Goal: Task Accomplishment & Management: Manage account settings

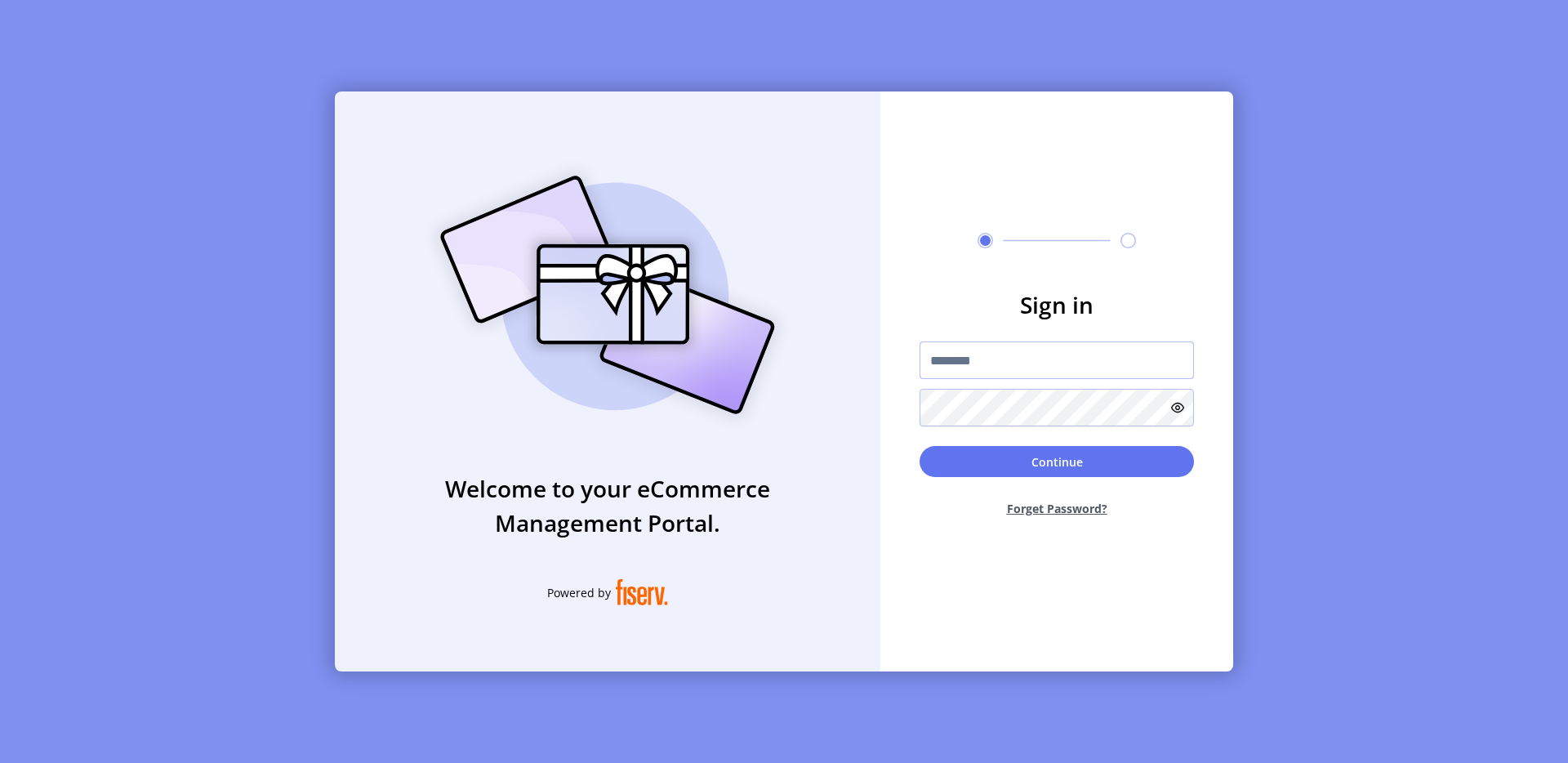
click at [998, 346] on input "text" at bounding box center [1056, 361] width 274 height 38
click at [983, 373] on input "text" at bounding box center [1056, 361] width 274 height 38
type input "**********"
click at [1043, 457] on button "Continue" at bounding box center [1056, 461] width 274 height 31
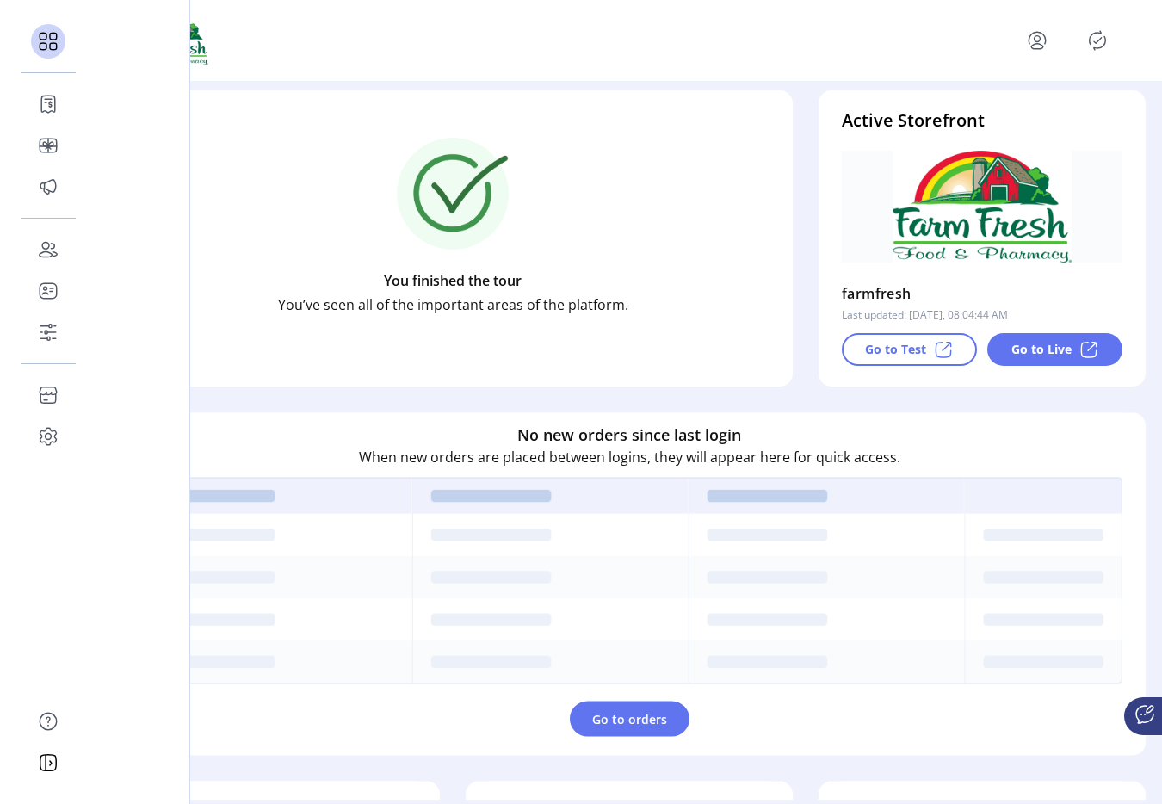
scroll to position [267, 0]
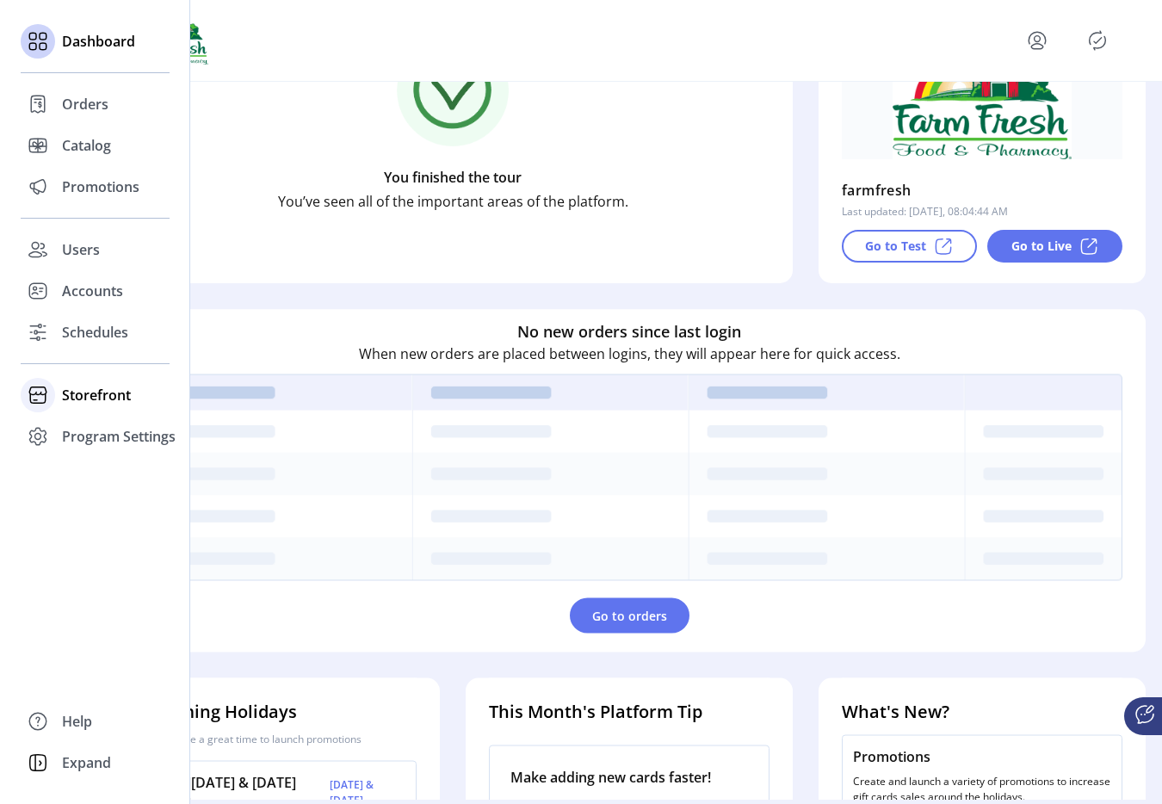
click at [63, 393] on span "Storefront" at bounding box center [96, 395] width 69 height 21
click at [118, 431] on span "Configuration" at bounding box center [107, 429] width 90 height 21
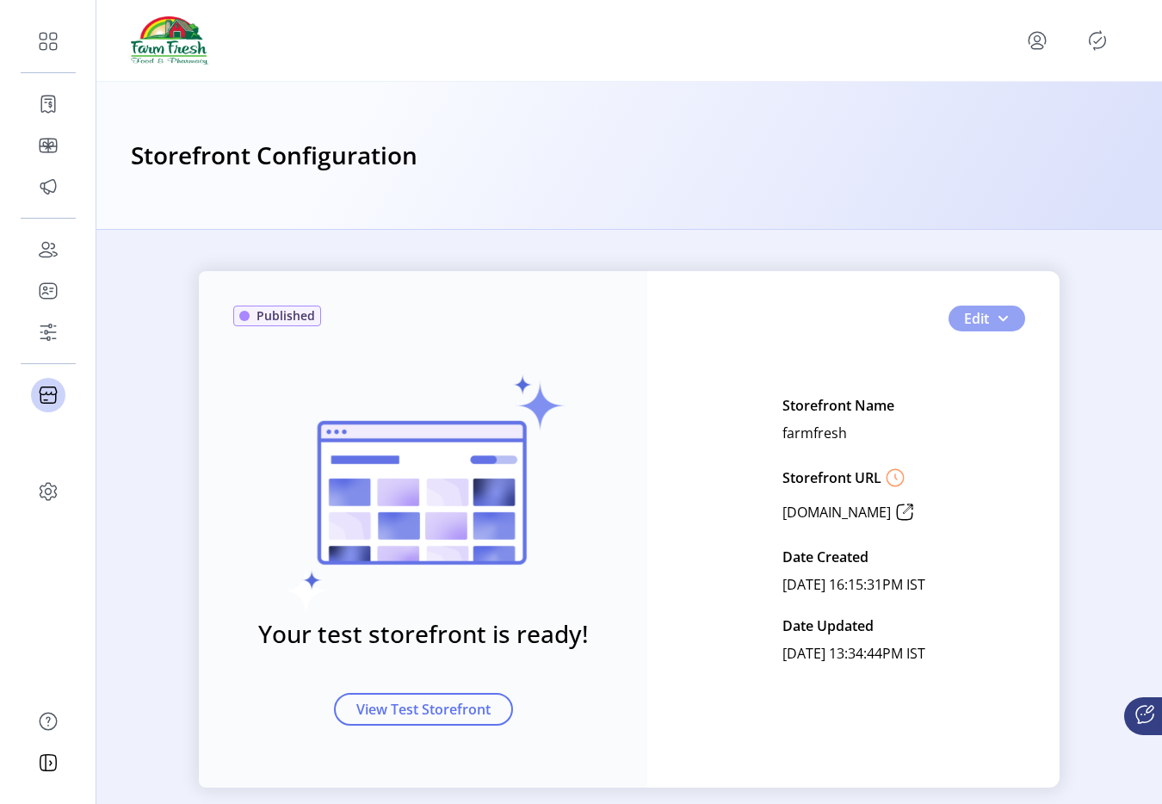
click at [1007, 325] on button "Edit" at bounding box center [987, 319] width 77 height 26
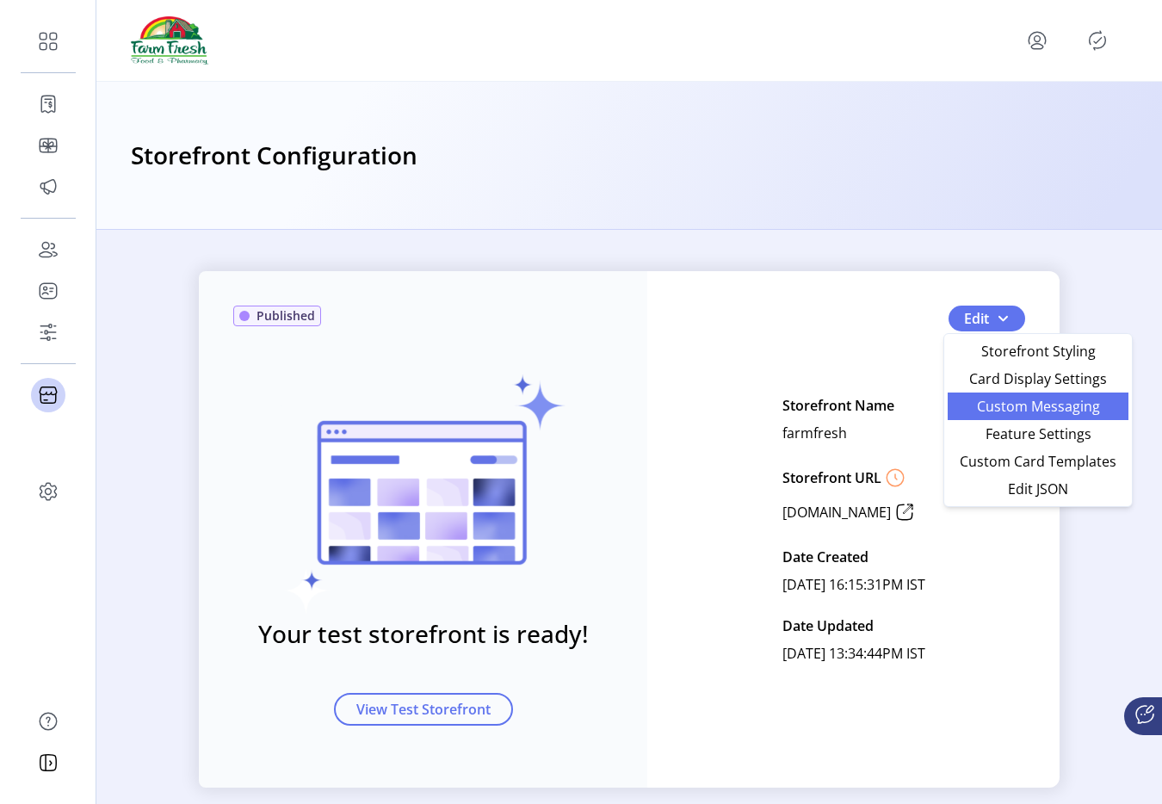
click at [1005, 411] on span "Custom Messaging" at bounding box center [1038, 407] width 160 height 14
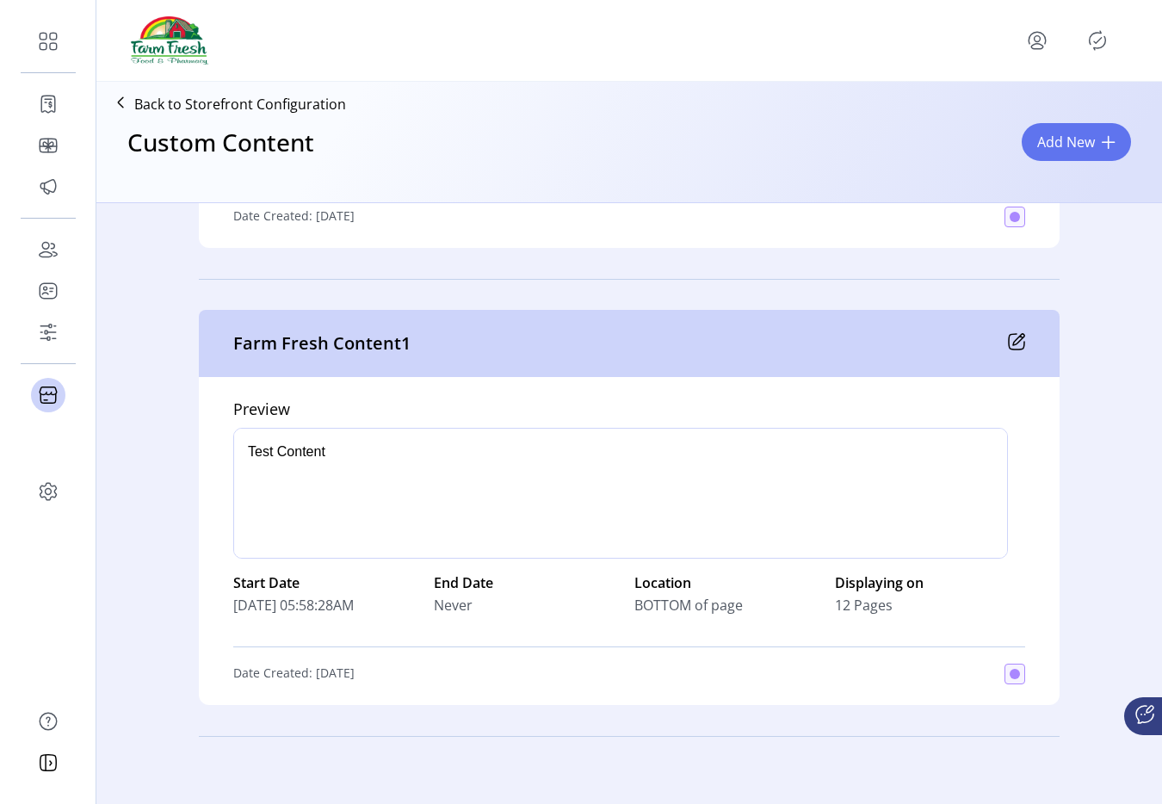
click at [1013, 344] on icon at bounding box center [1018, 339] width 11 height 11
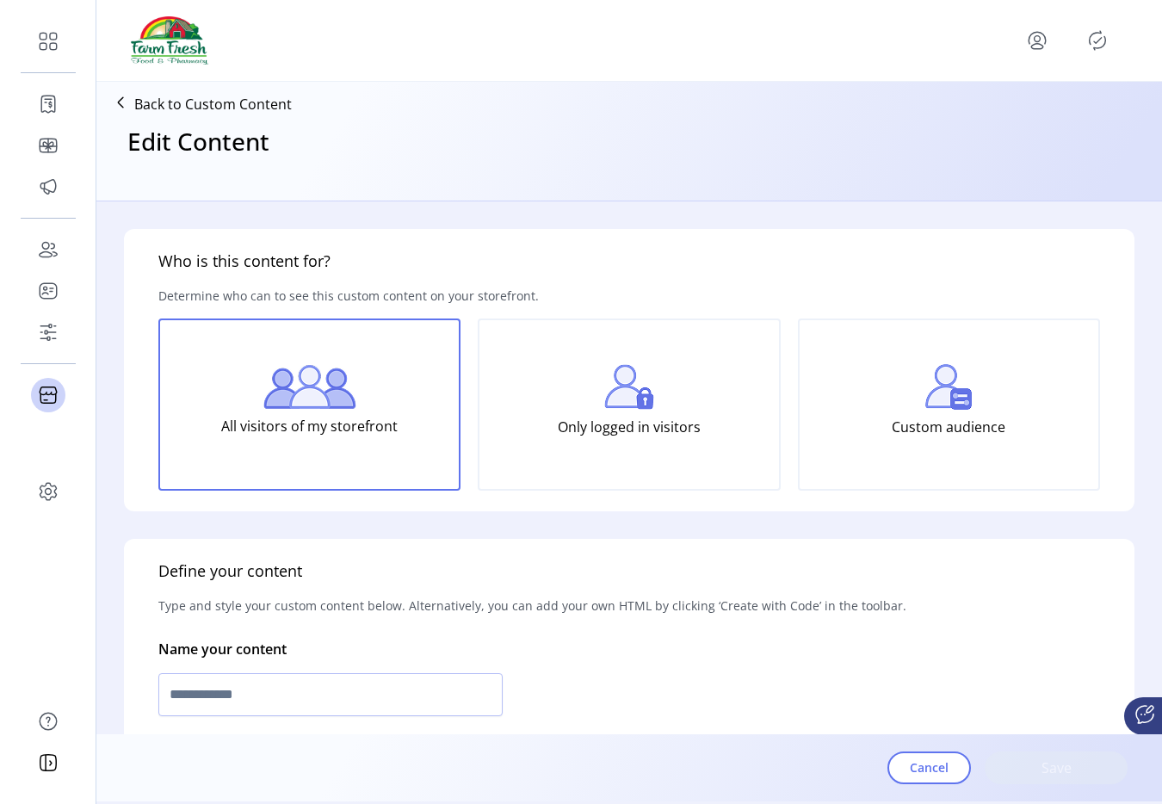
type input "**********"
